Goal: Navigation & Orientation: Understand site structure

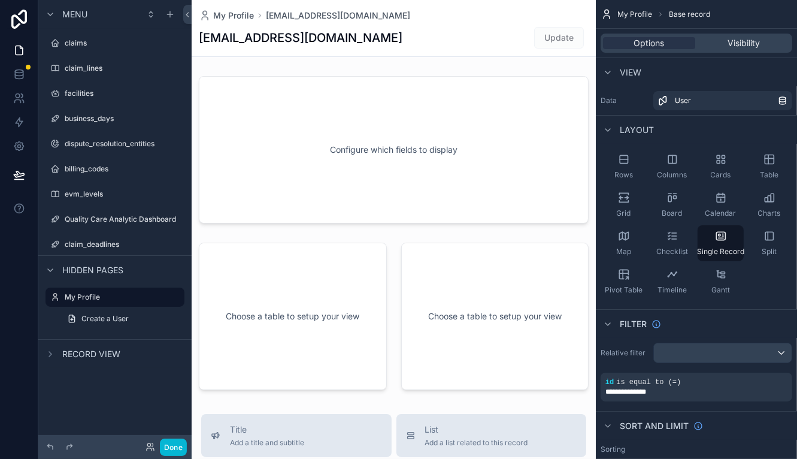
scroll to position [3, 0]
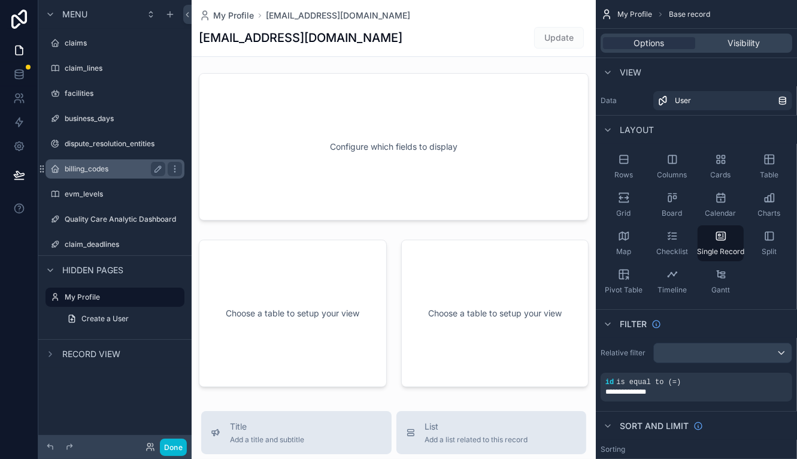
click at [110, 164] on div "billing_codes" at bounding box center [115, 169] width 101 height 14
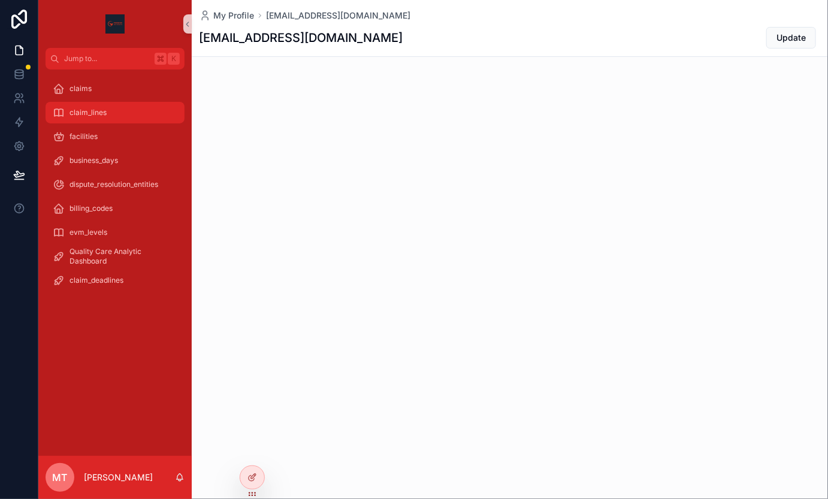
click at [105, 109] on span "claim_lines" at bounding box center [87, 113] width 37 height 10
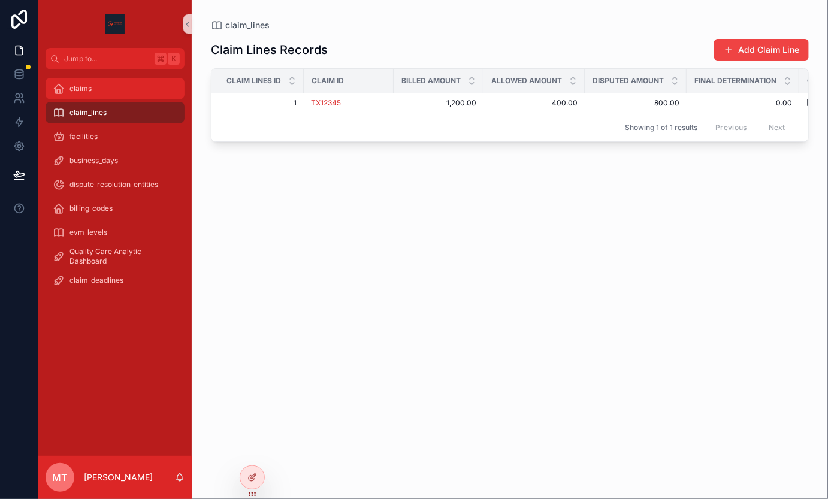
click at [95, 96] on div "claims" at bounding box center [115, 88] width 125 height 19
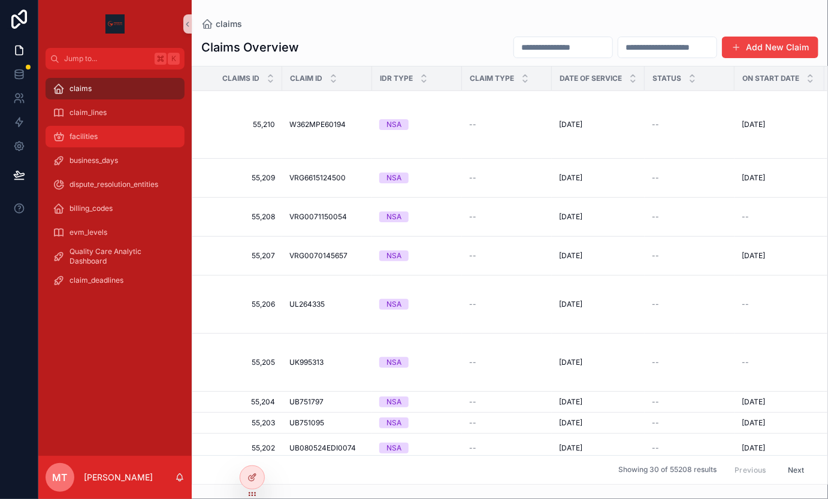
click at [102, 131] on div "facilities" at bounding box center [115, 136] width 125 height 19
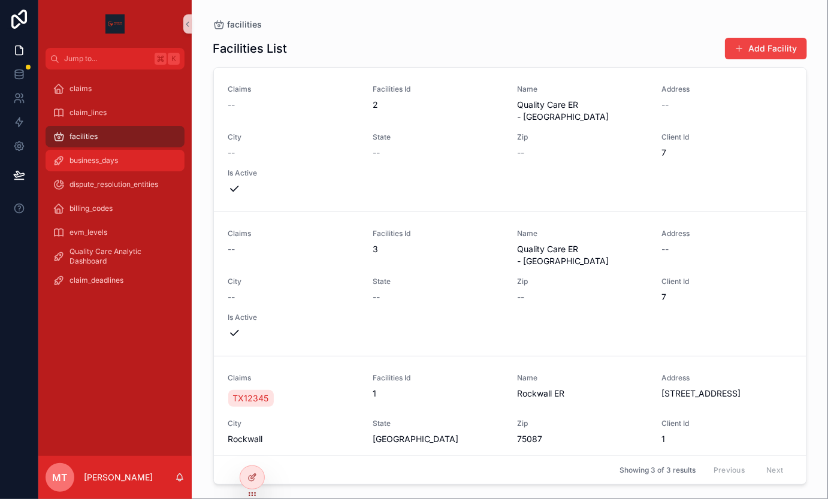
click at [98, 158] on span "business_days" at bounding box center [93, 161] width 49 height 10
